Goal: Task Accomplishment & Management: Use online tool/utility

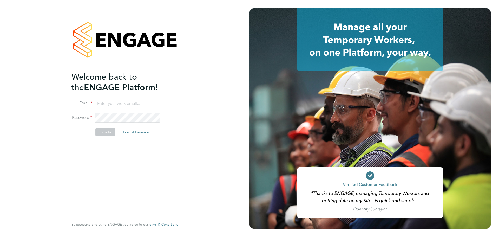
type input "jackie.howlett-Mason2@wates.co.uk"
drag, startPoint x: 128, startPoint y: 168, endPoint x: 117, endPoint y: 158, distance: 15.3
click at [128, 168] on div "Welcome back to the ENGAGE Platform! Email jackie.howlett-Mason2@wates.co.uk Pa…" at bounding box center [121, 144] width 101 height 146
click at [107, 131] on button "Sign In" at bounding box center [105, 132] width 20 height 8
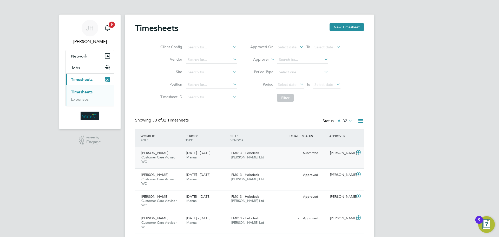
click at [156, 159] on span "Customer Care Advisor WC" at bounding box center [158, 159] width 35 height 9
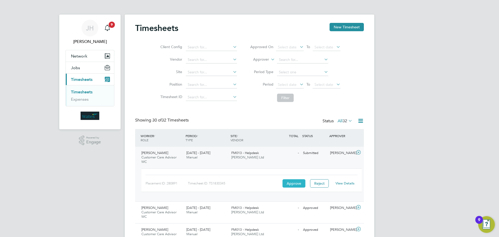
click at [296, 182] on button "Approve" at bounding box center [294, 183] width 23 height 8
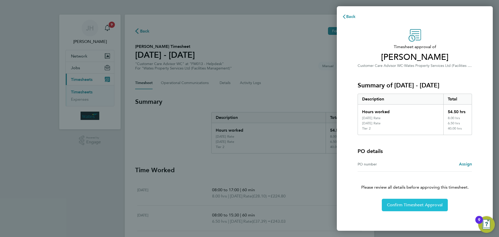
click at [418, 208] on button "Confirm Timesheet Approval" at bounding box center [415, 205] width 66 height 12
